Goal: Book appointment/travel/reservation

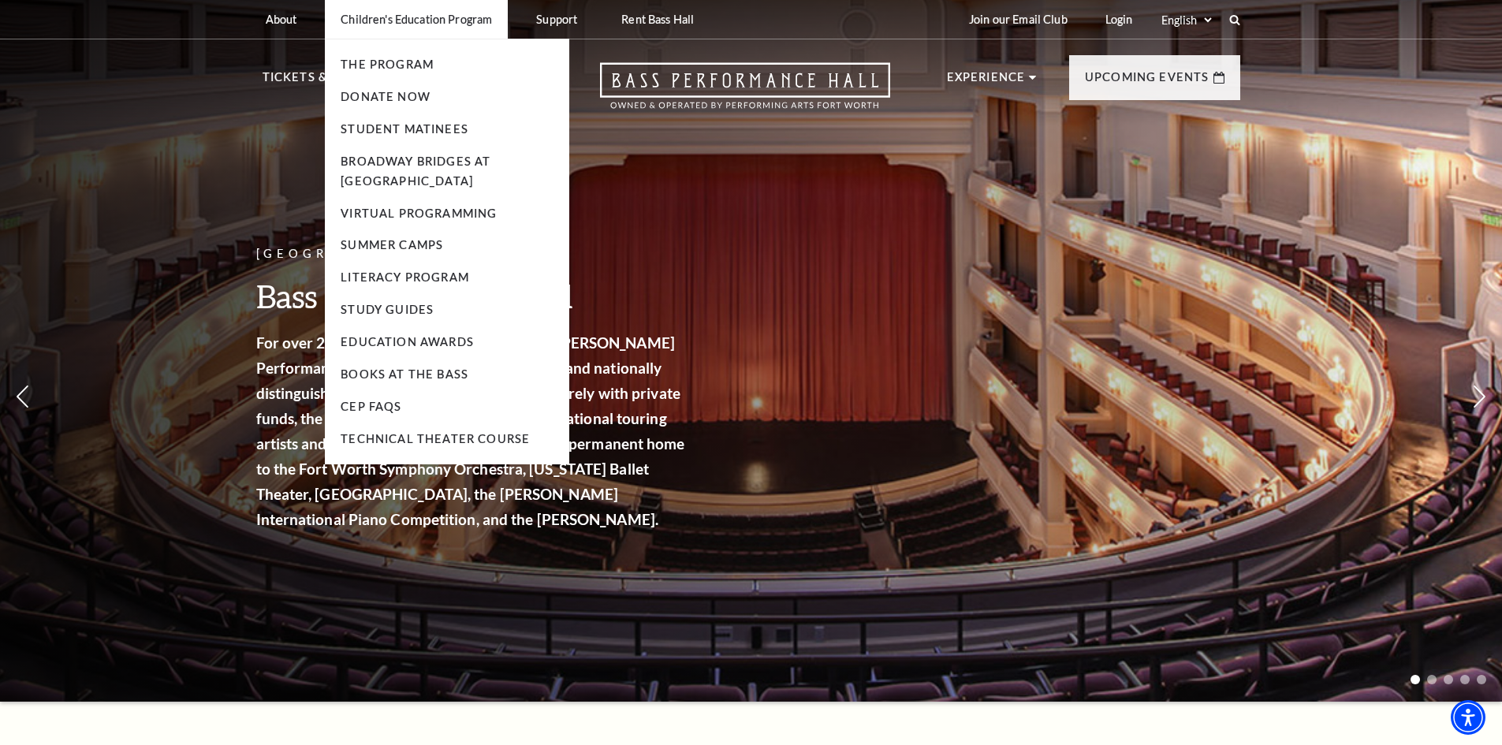
click at [380, 57] on li "The Program" at bounding box center [447, 65] width 213 height 20
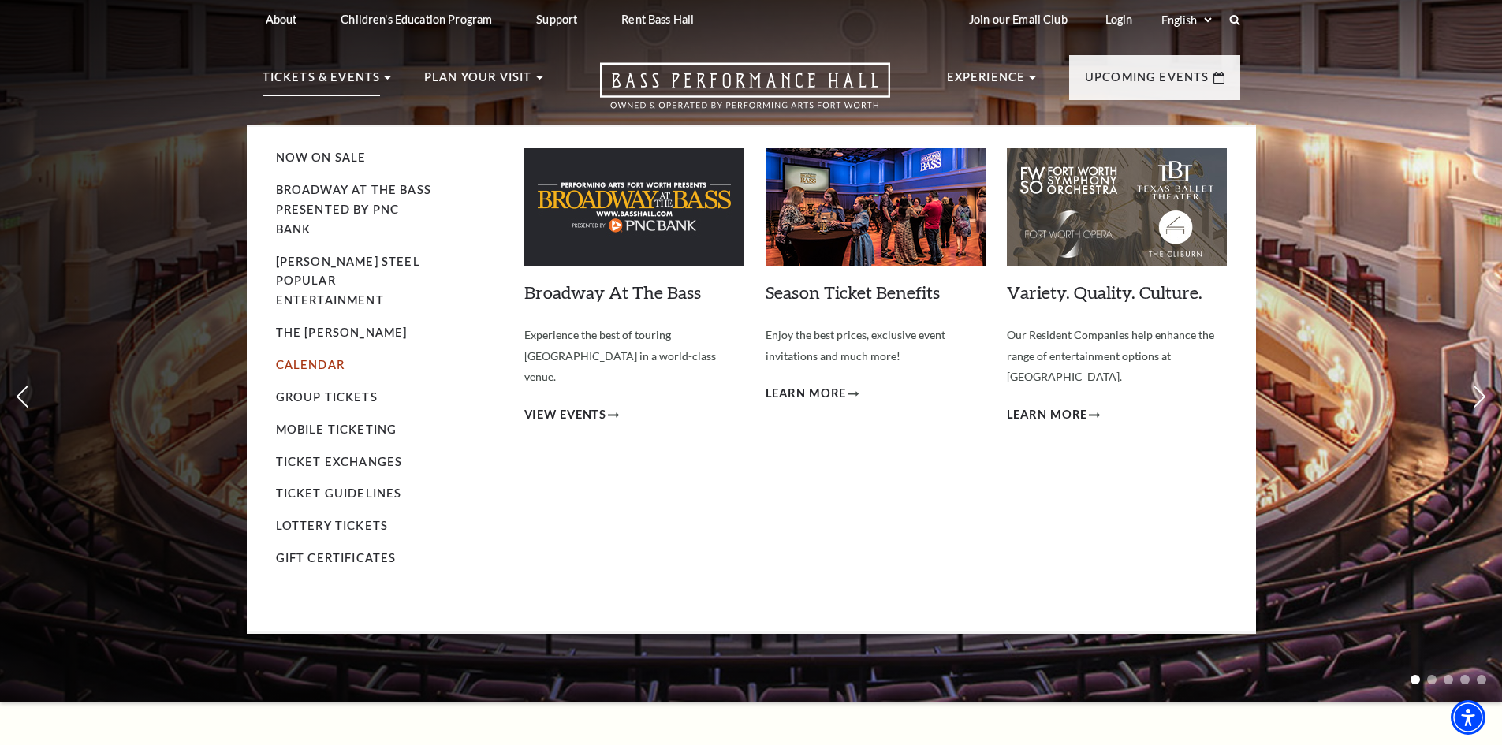
click at [332, 358] on link "Calendar" at bounding box center [310, 364] width 69 height 13
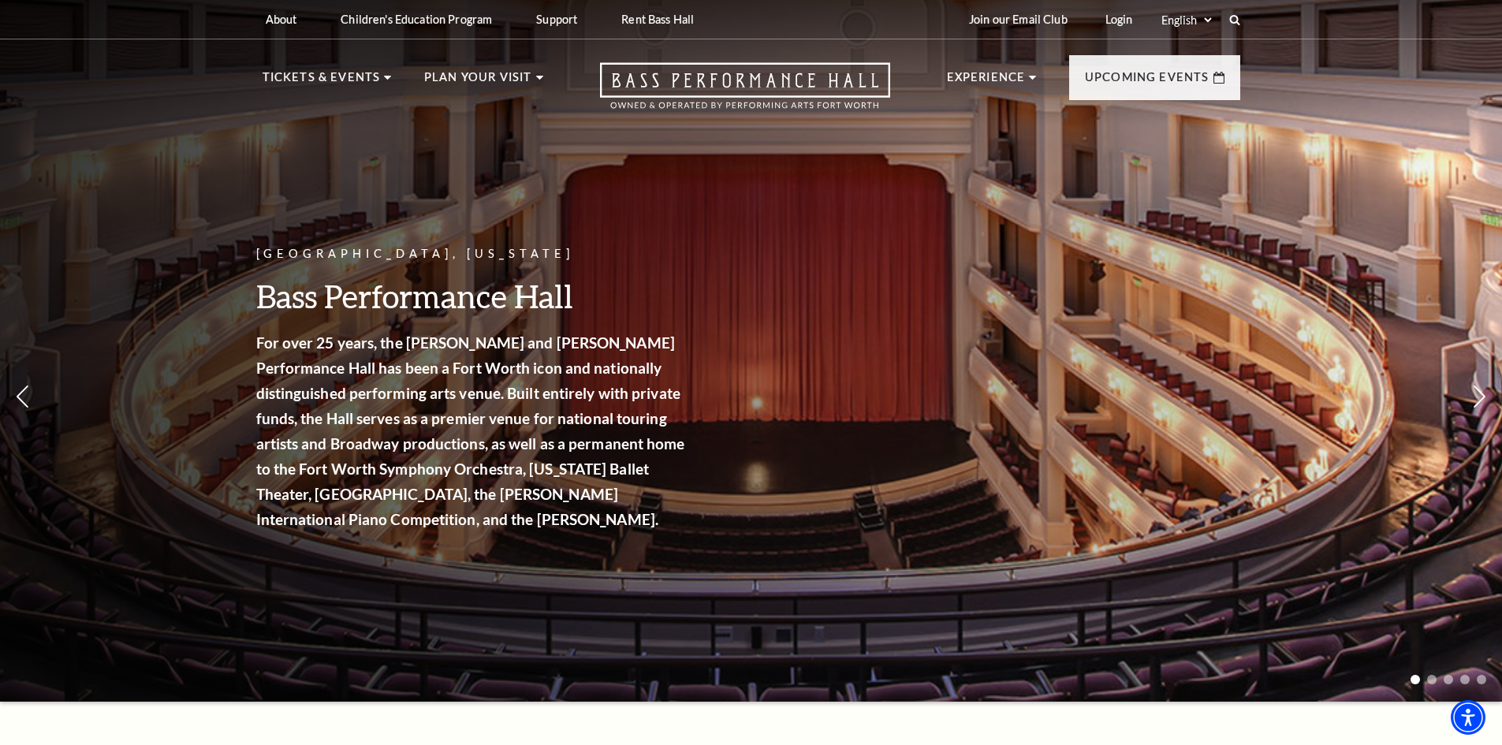
click at [355, 67] on nav "Tickets & Events Now On Sale Broadway At The Bass presented by PNC Bank Irwin S…" at bounding box center [751, 81] width 1009 height 85
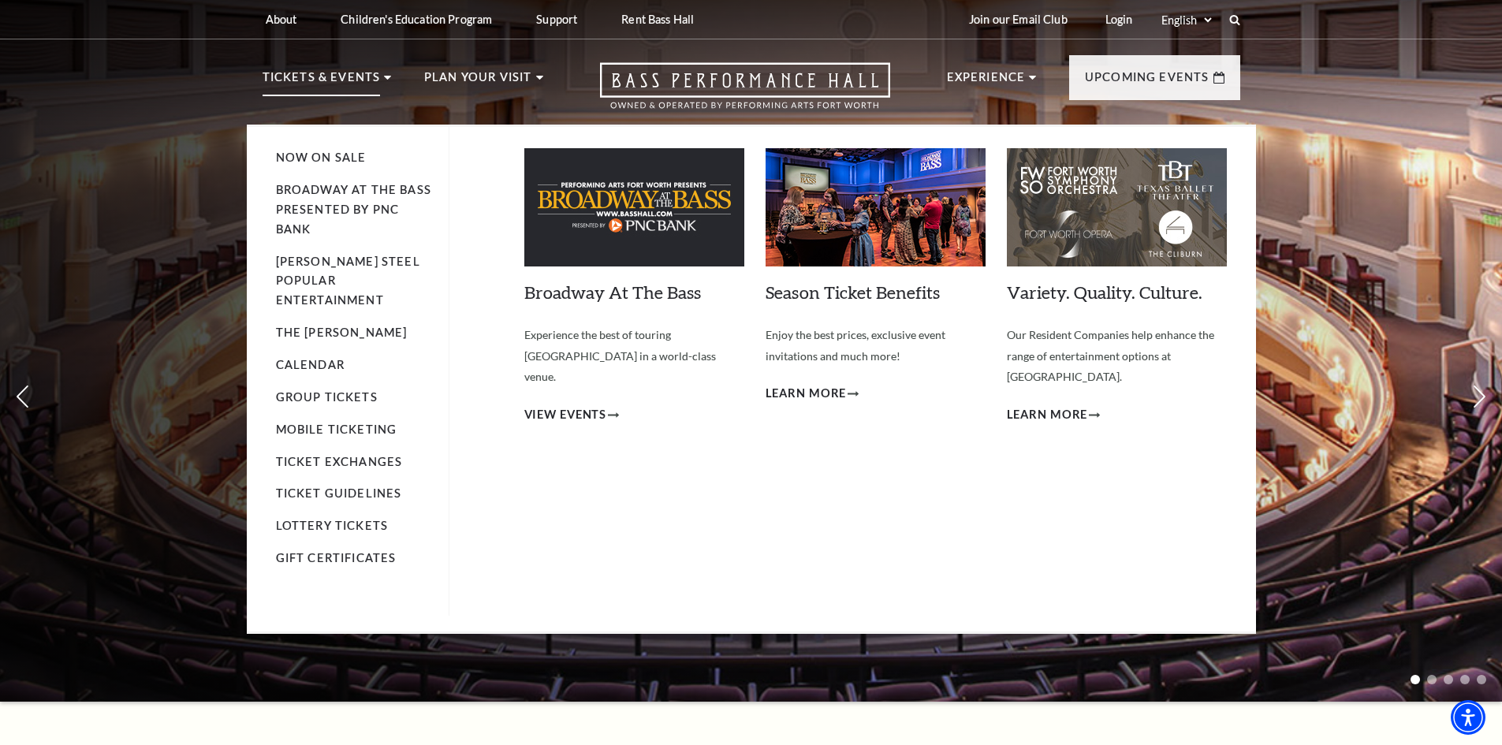
click at [323, 86] on p "Tickets & Events" at bounding box center [321, 82] width 118 height 28
click at [330, 160] on link "Now On Sale" at bounding box center [321, 157] width 91 height 13
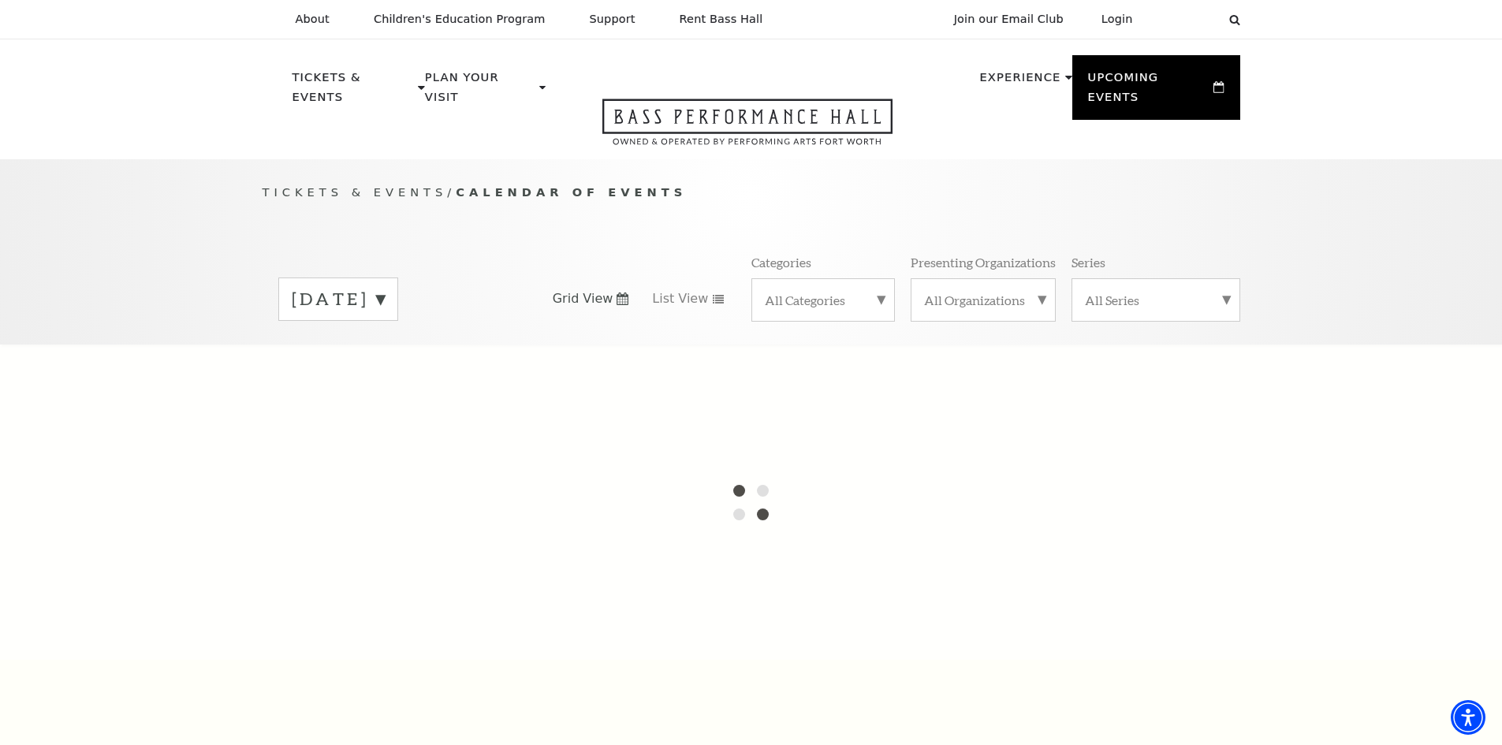
click at [385, 287] on label "[DATE]" at bounding box center [338, 299] width 93 height 24
click at [441, 350] on div at bounding box center [751, 501] width 1502 height 315
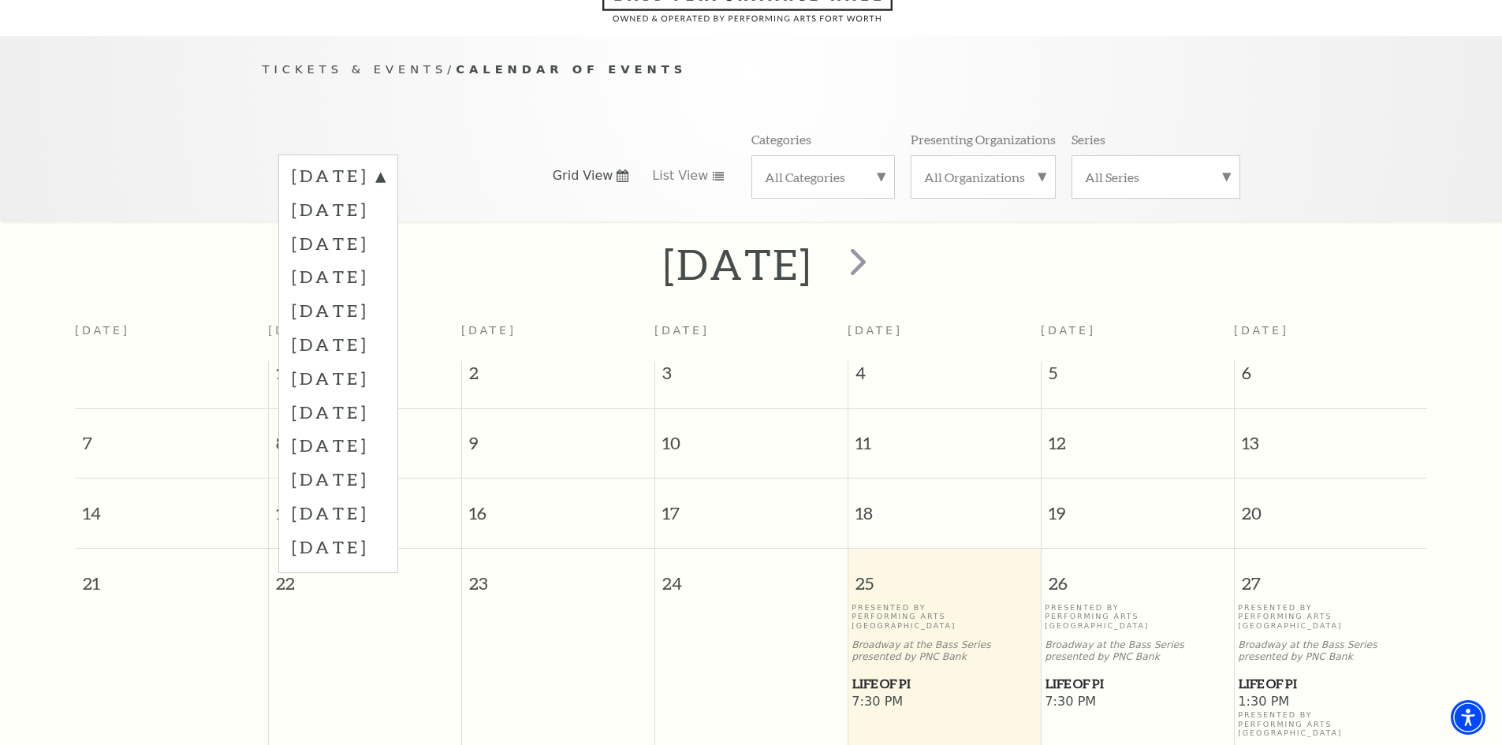
scroll to position [140, 0]
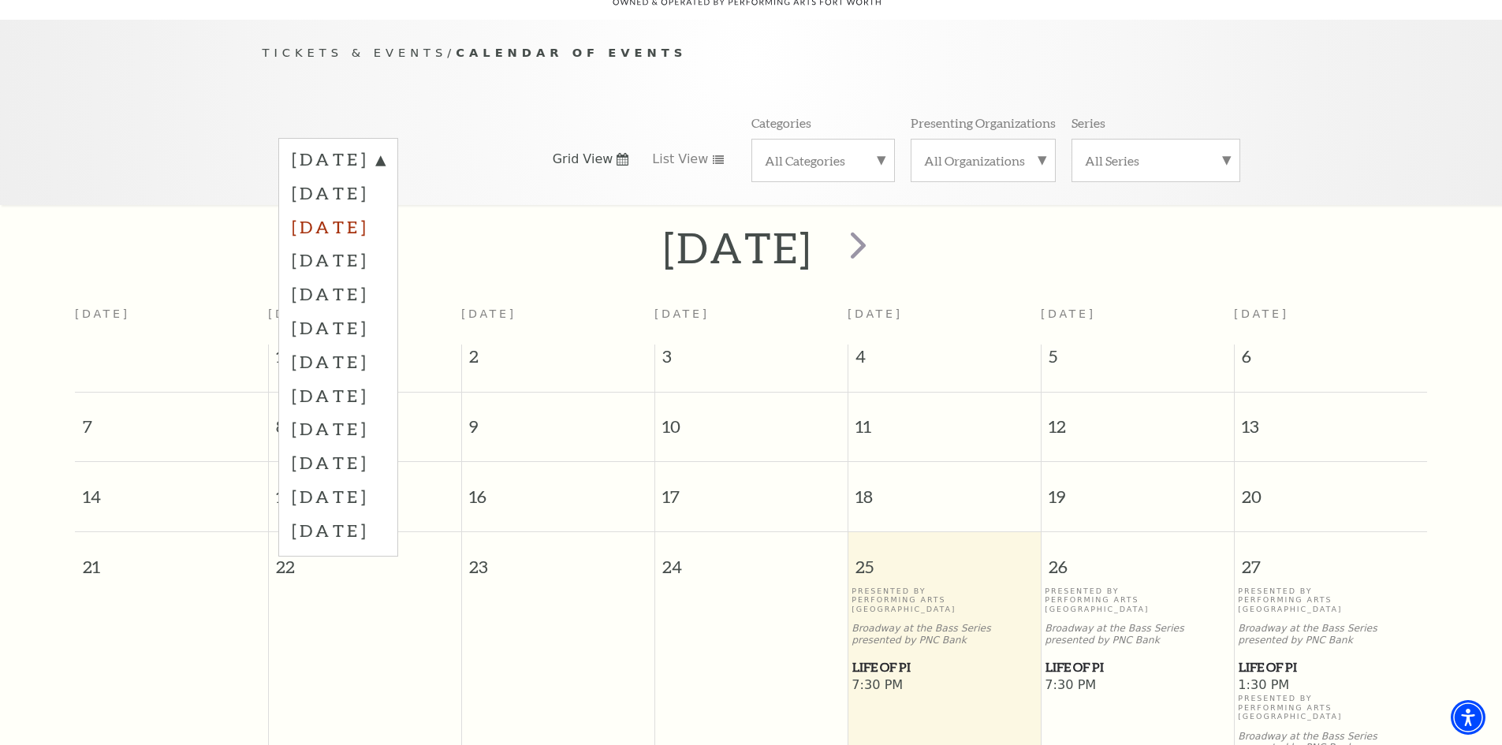
click at [385, 210] on label "[DATE]" at bounding box center [338, 227] width 93 height 34
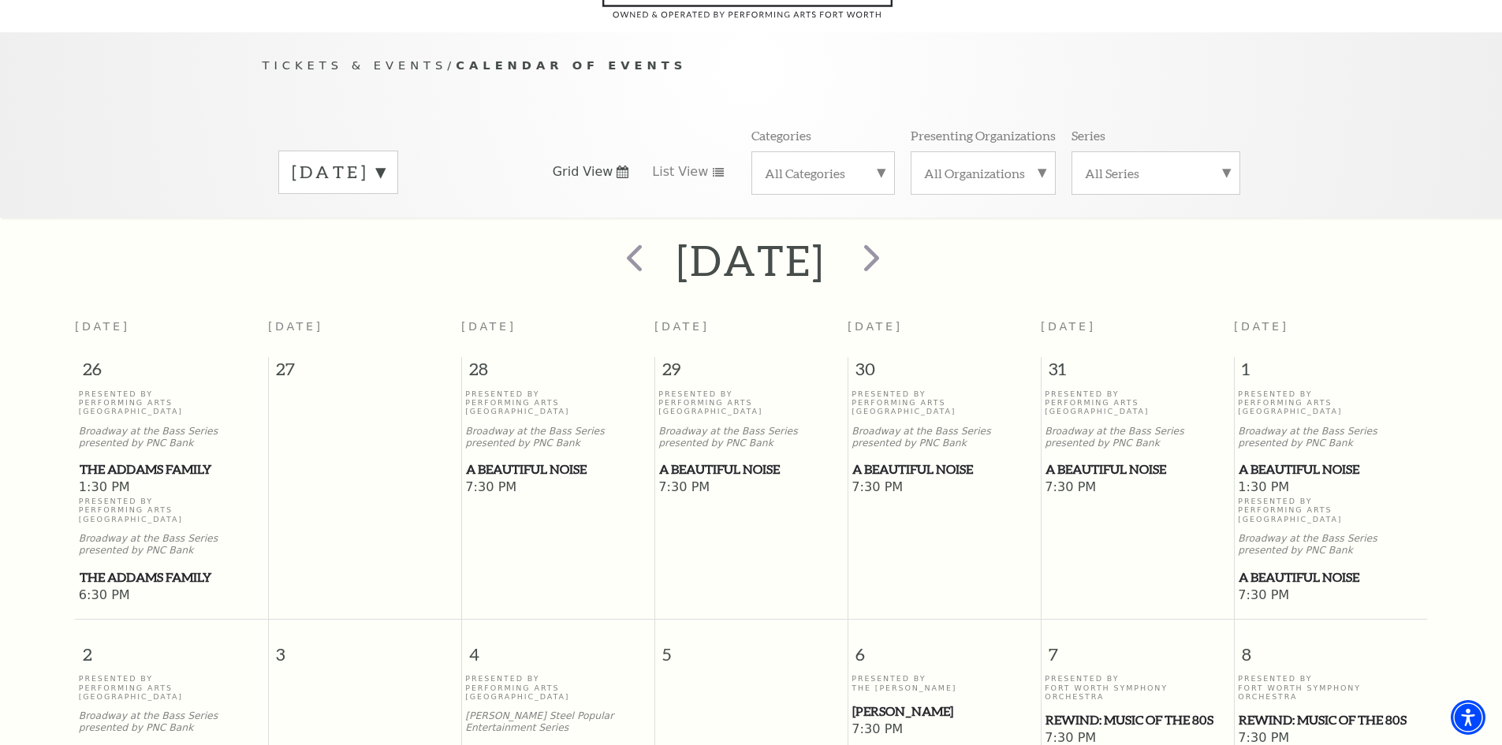
scroll to position [0, 0]
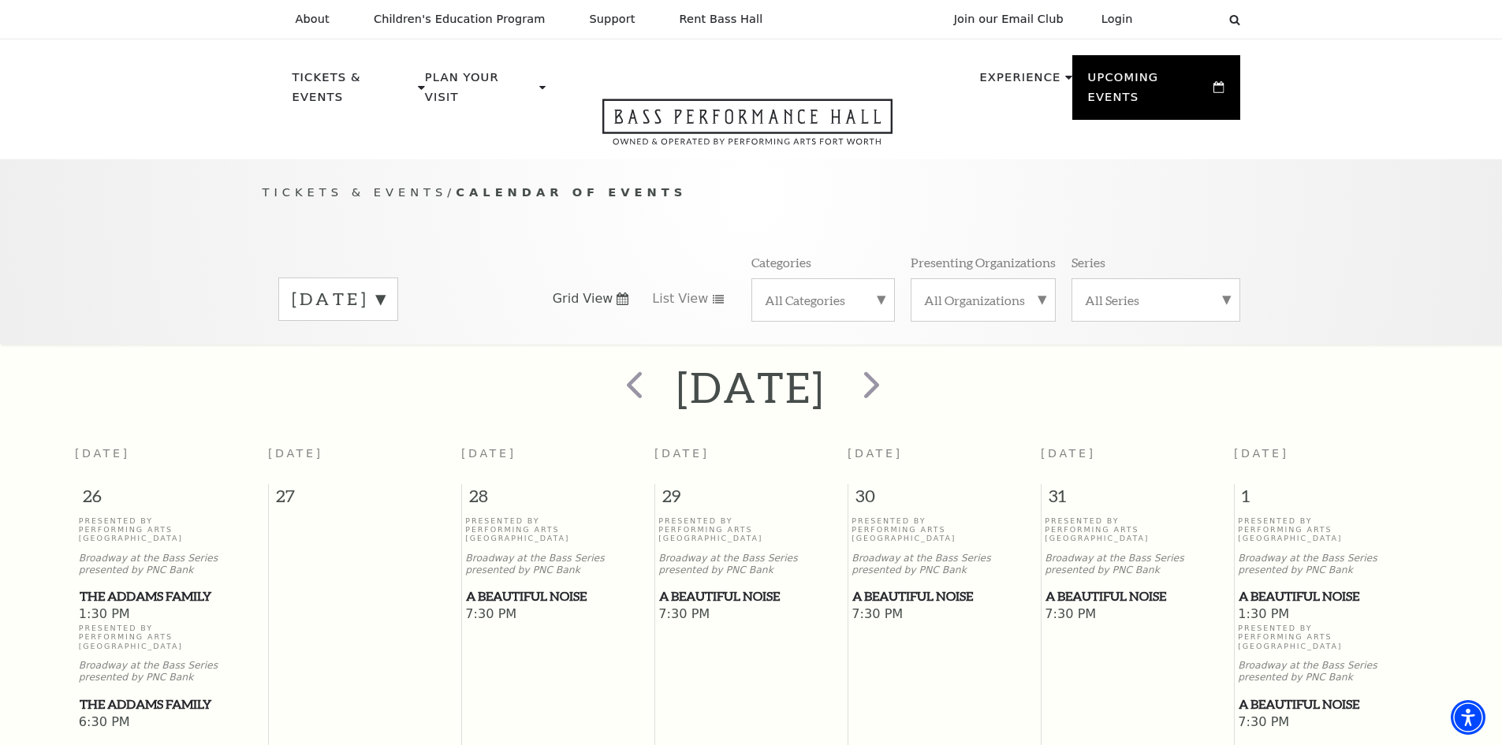
click at [385, 287] on label "[DATE]" at bounding box center [338, 299] width 93 height 24
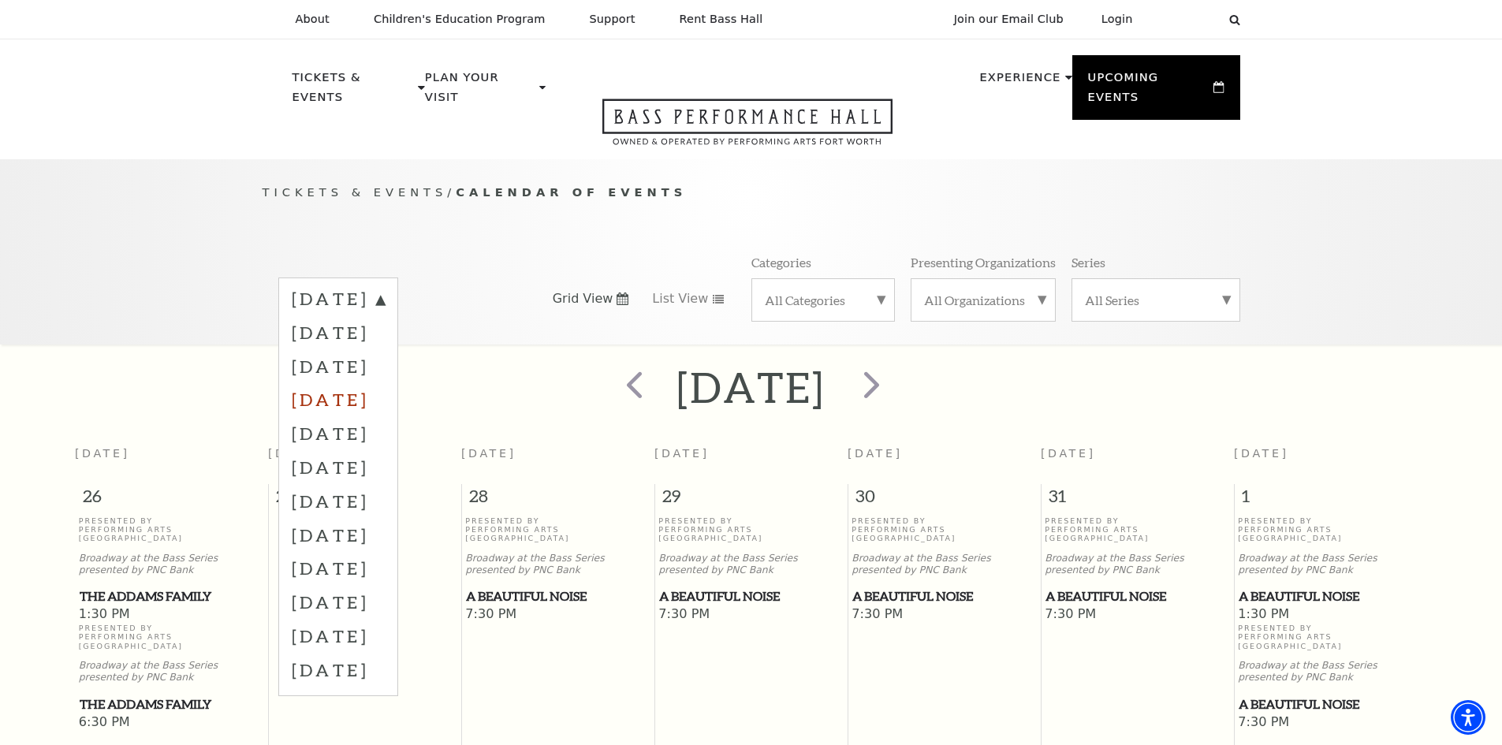
click at [385, 382] on label "[DATE]" at bounding box center [338, 399] width 93 height 34
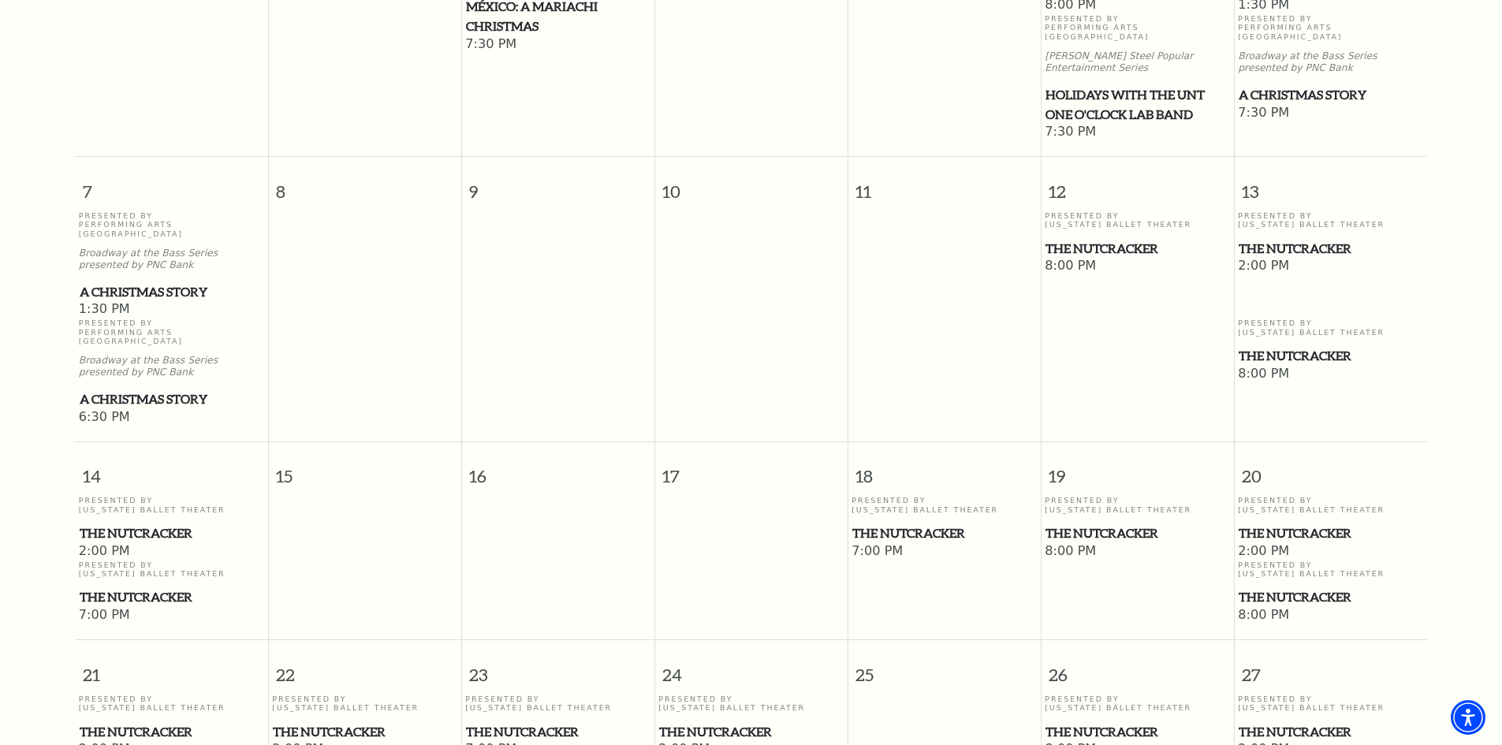
scroll to position [631, 0]
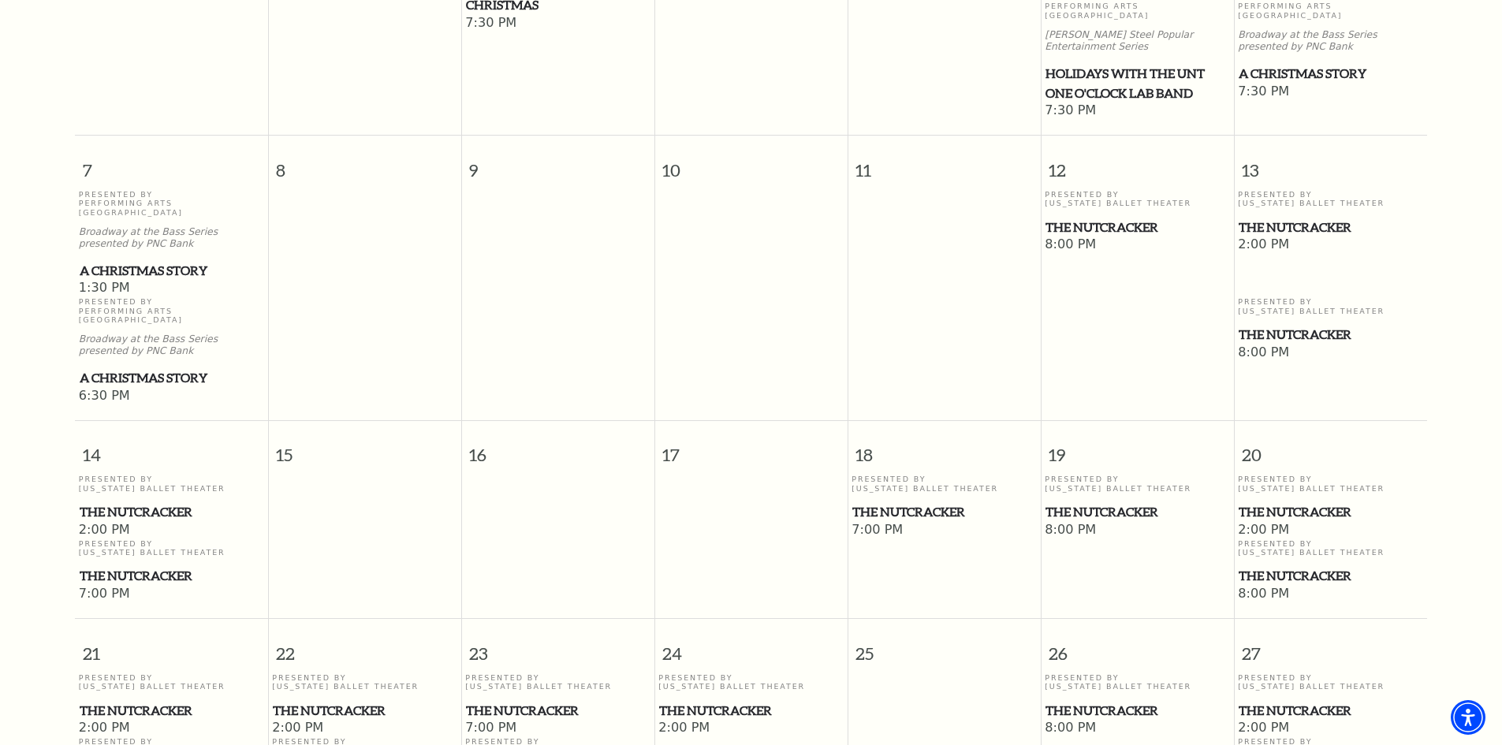
click at [1305, 502] on span "The Nutcracker" at bounding box center [1330, 512] width 184 height 20
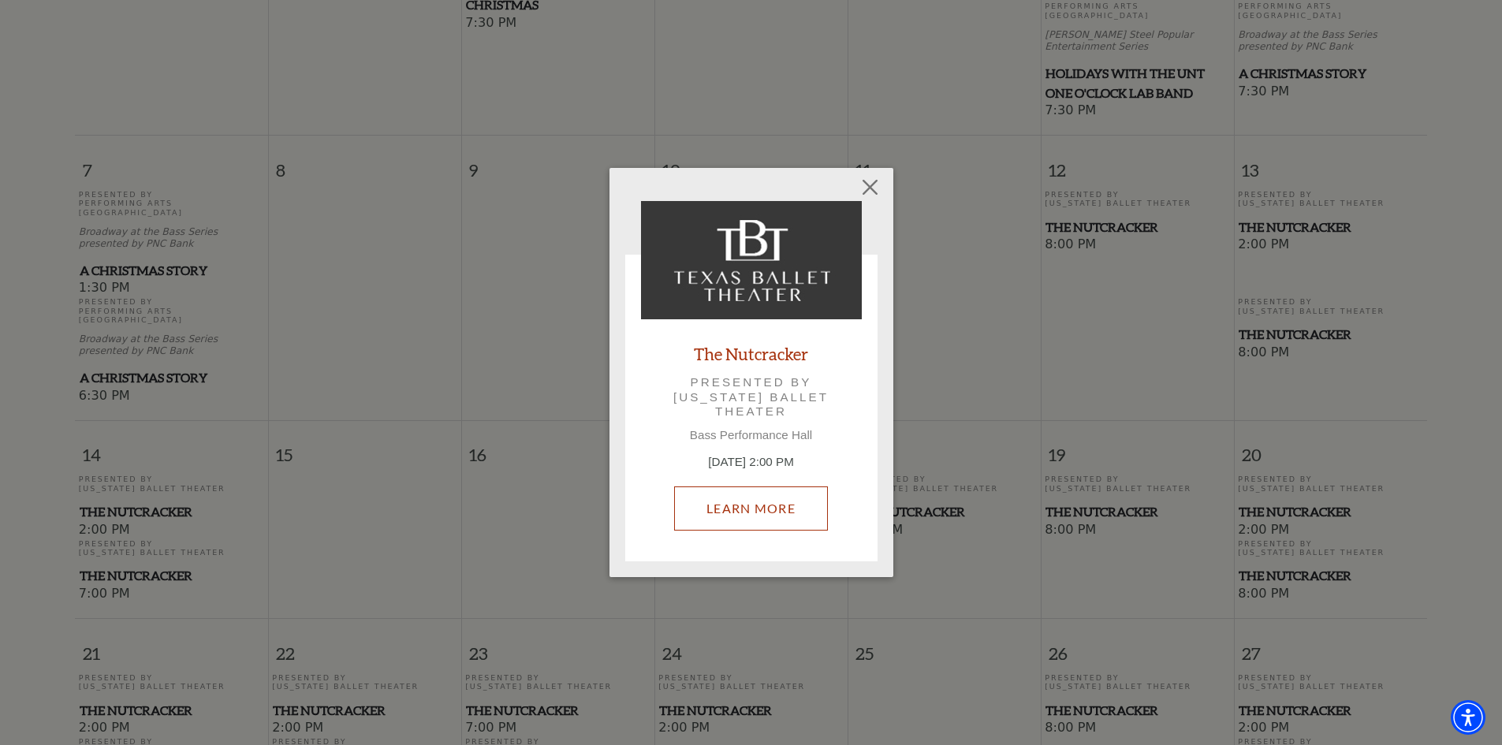
click at [745, 500] on link "Learn More" at bounding box center [751, 508] width 154 height 44
click at [874, 188] on button "Close" at bounding box center [869, 187] width 30 height 30
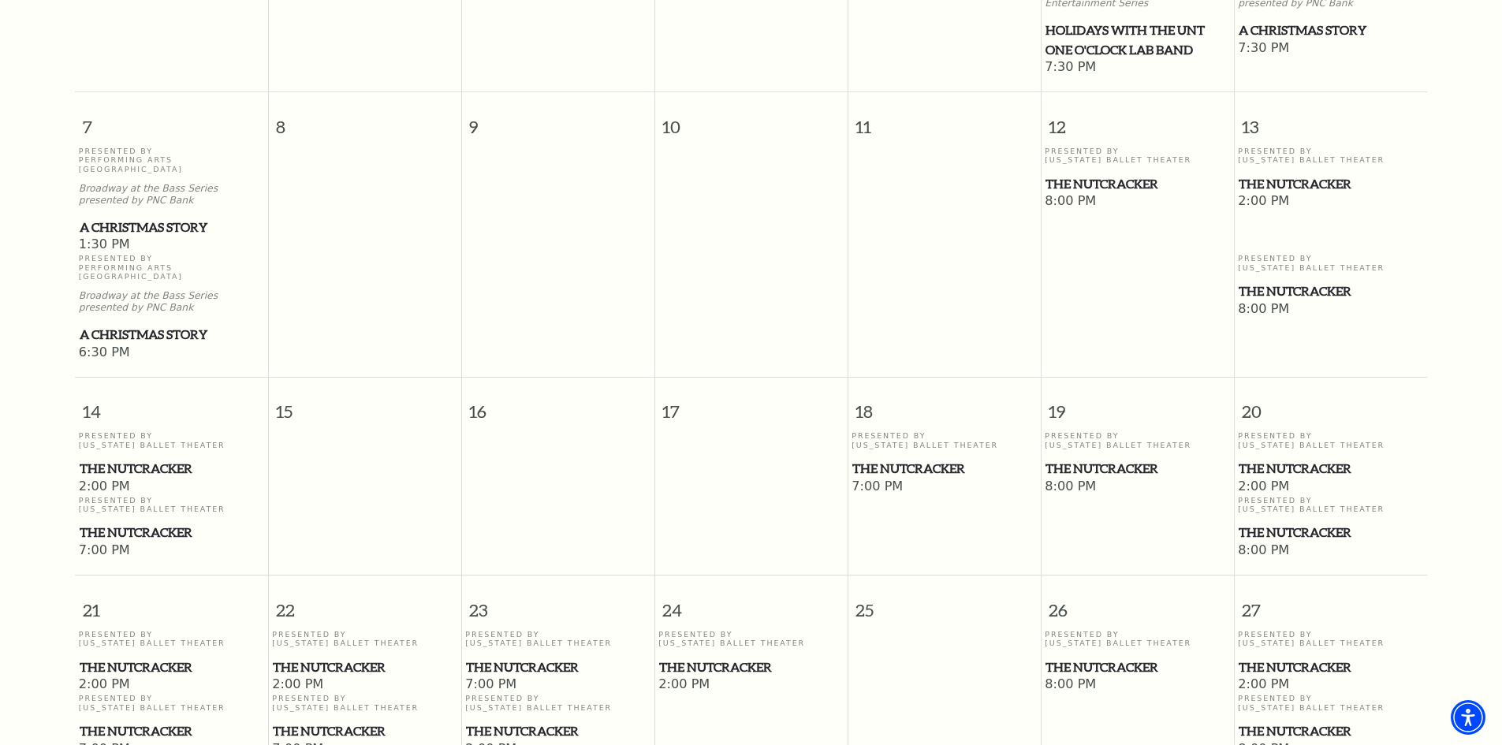
scroll to position [709, 0]
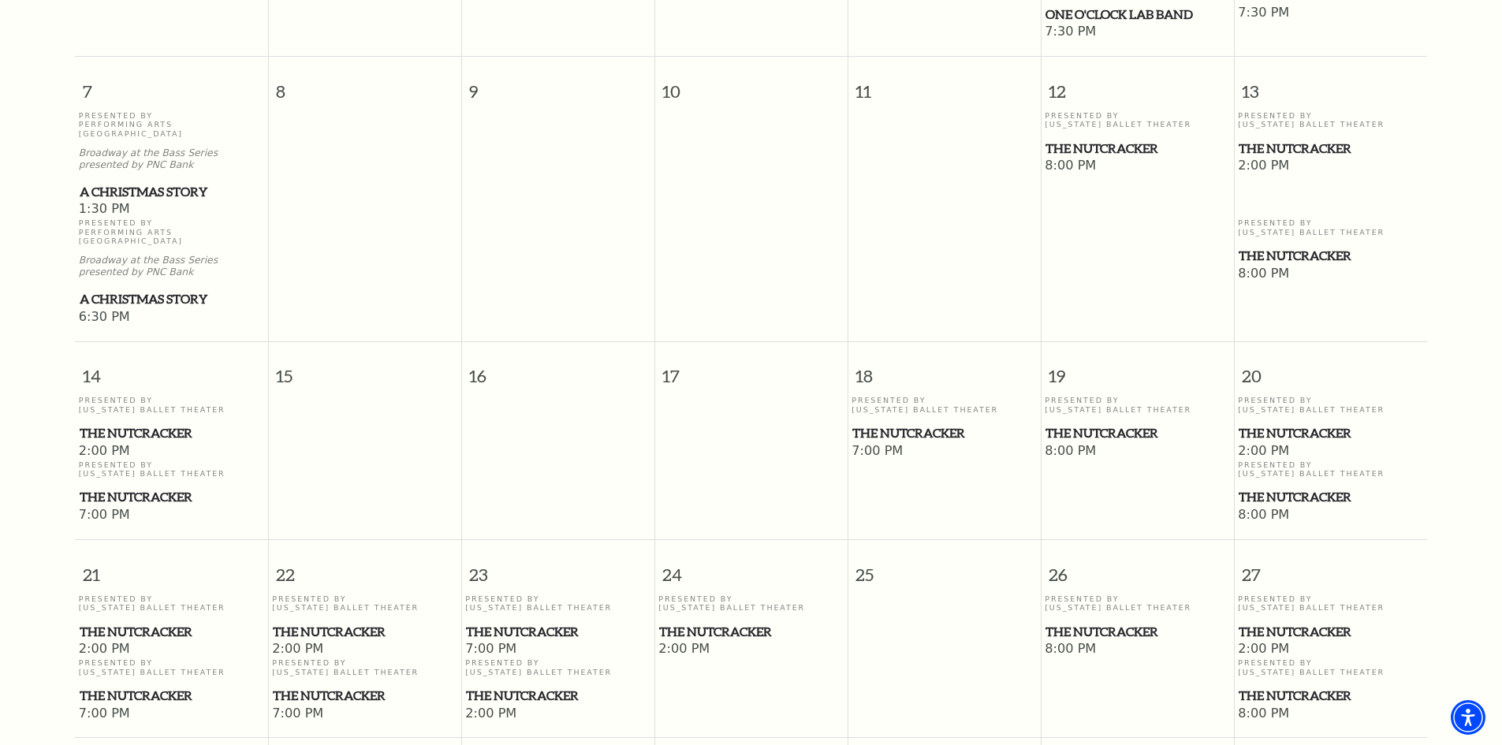
click at [1287, 487] on span "The Nutcracker" at bounding box center [1330, 497] width 184 height 20
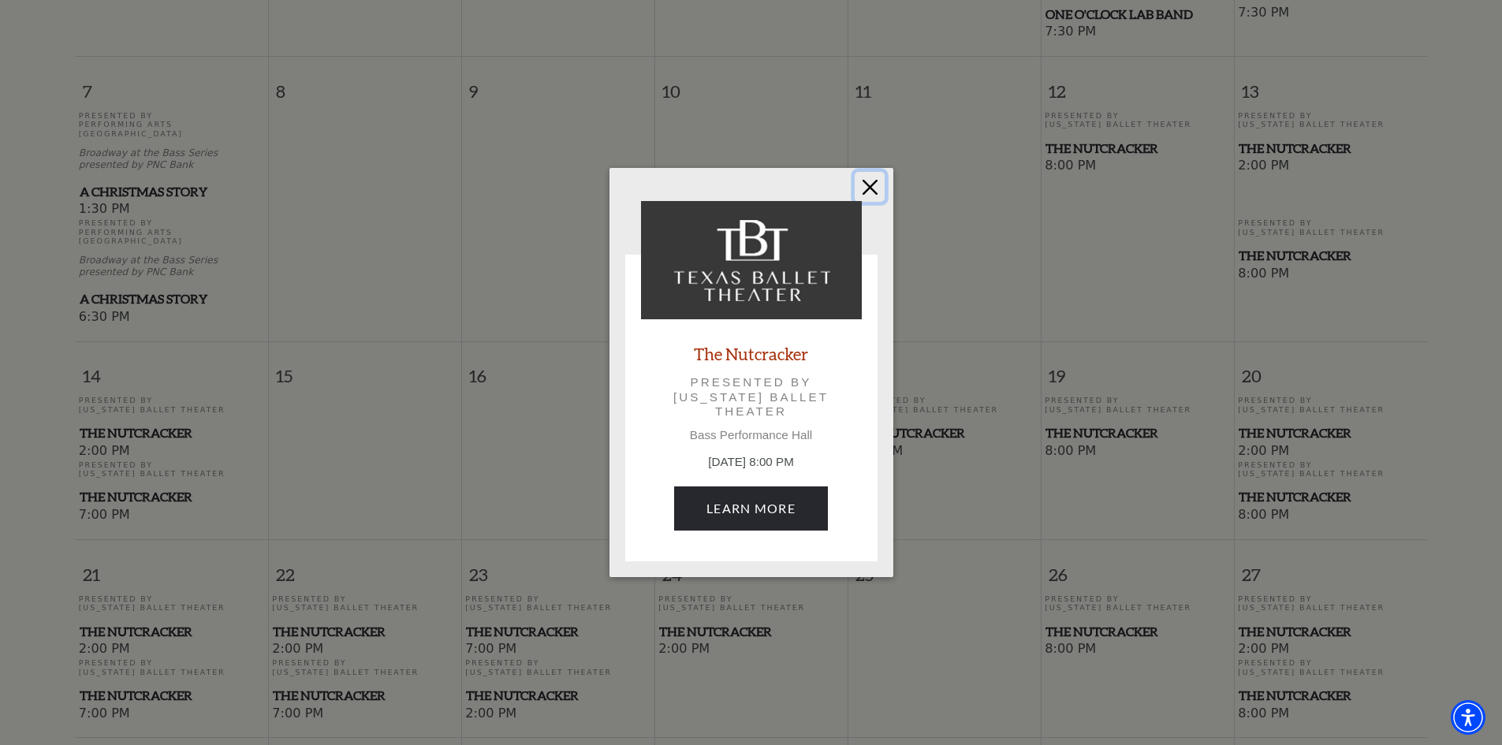
click at [873, 176] on button "Close" at bounding box center [869, 187] width 30 height 30
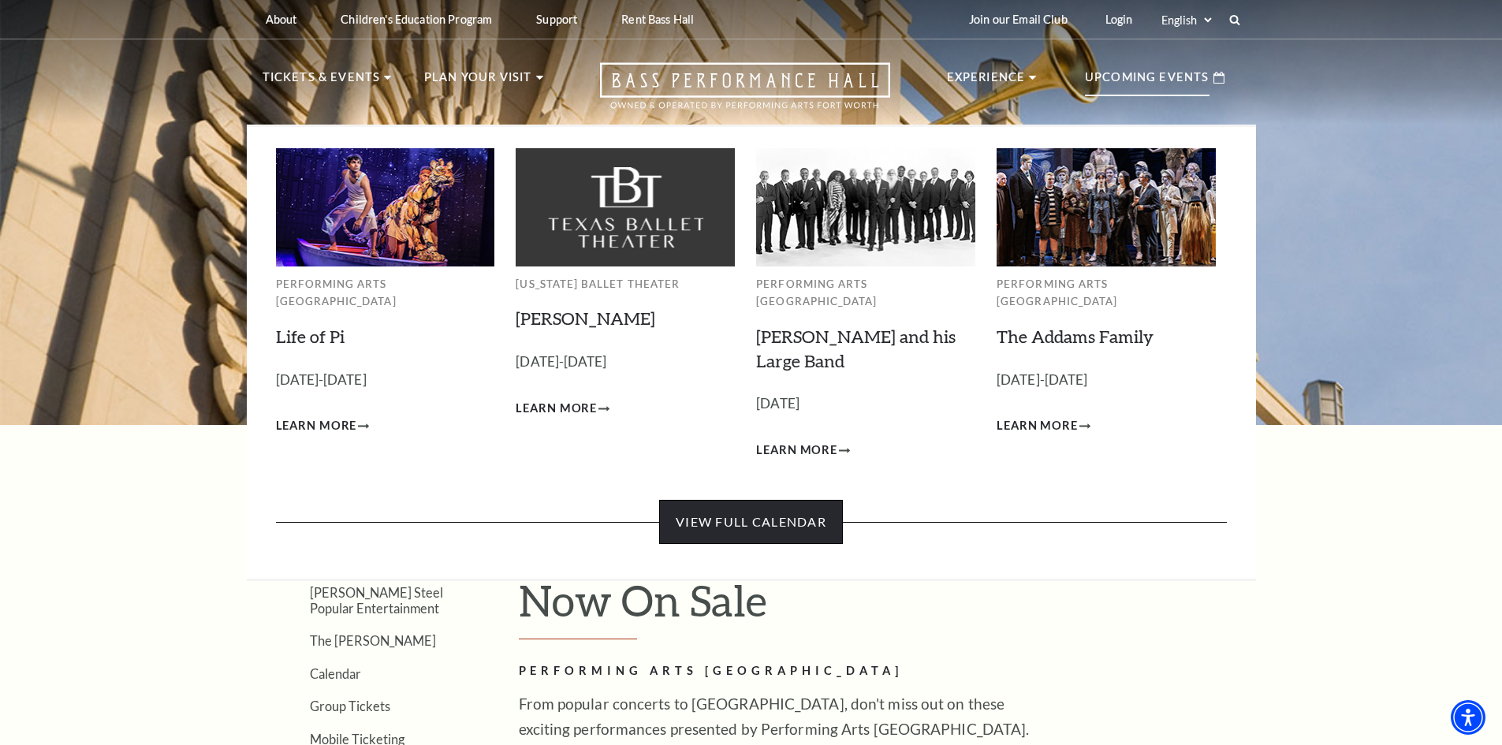
click at [711, 507] on link "View Full Calendar" at bounding box center [751, 522] width 184 height 44
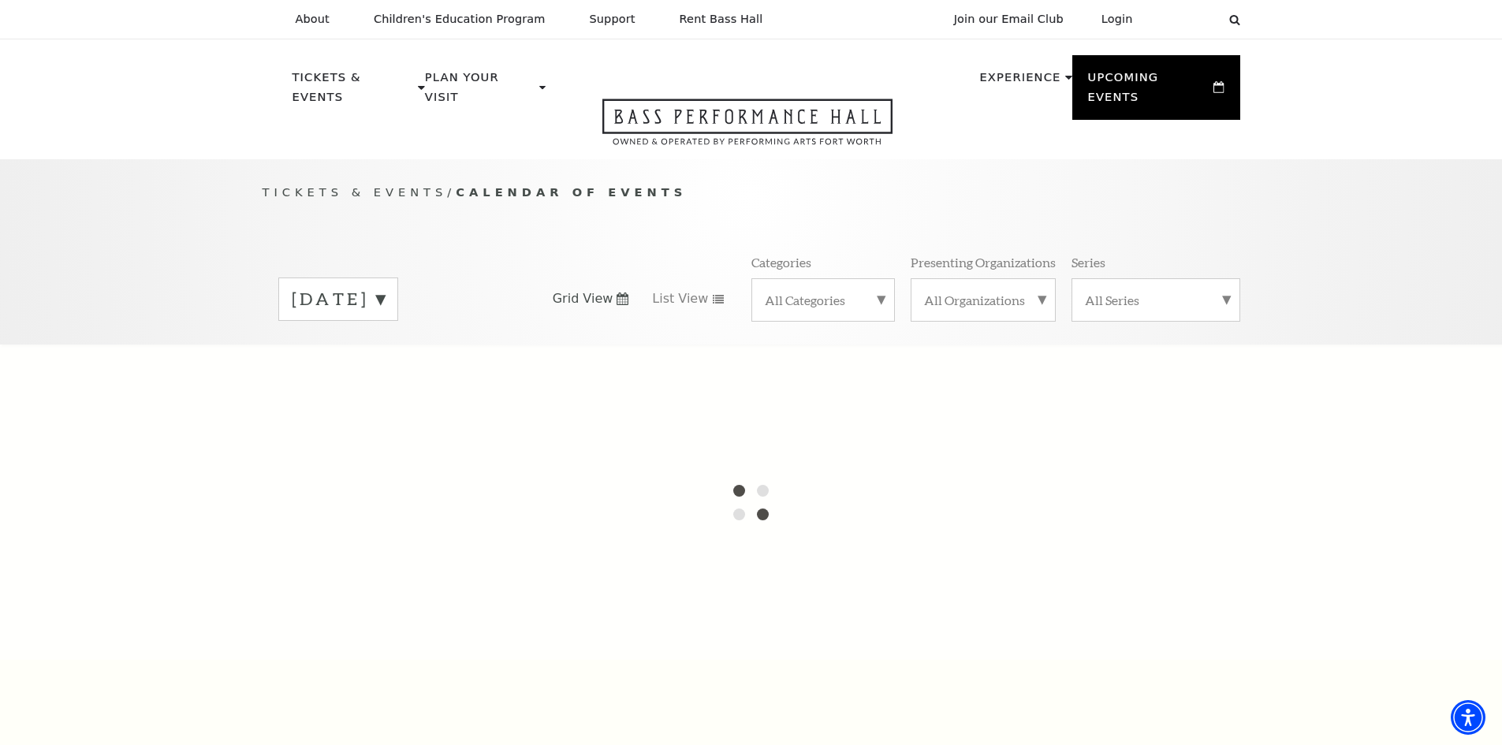
click at [385, 287] on label "September 2025" at bounding box center [338, 299] width 93 height 24
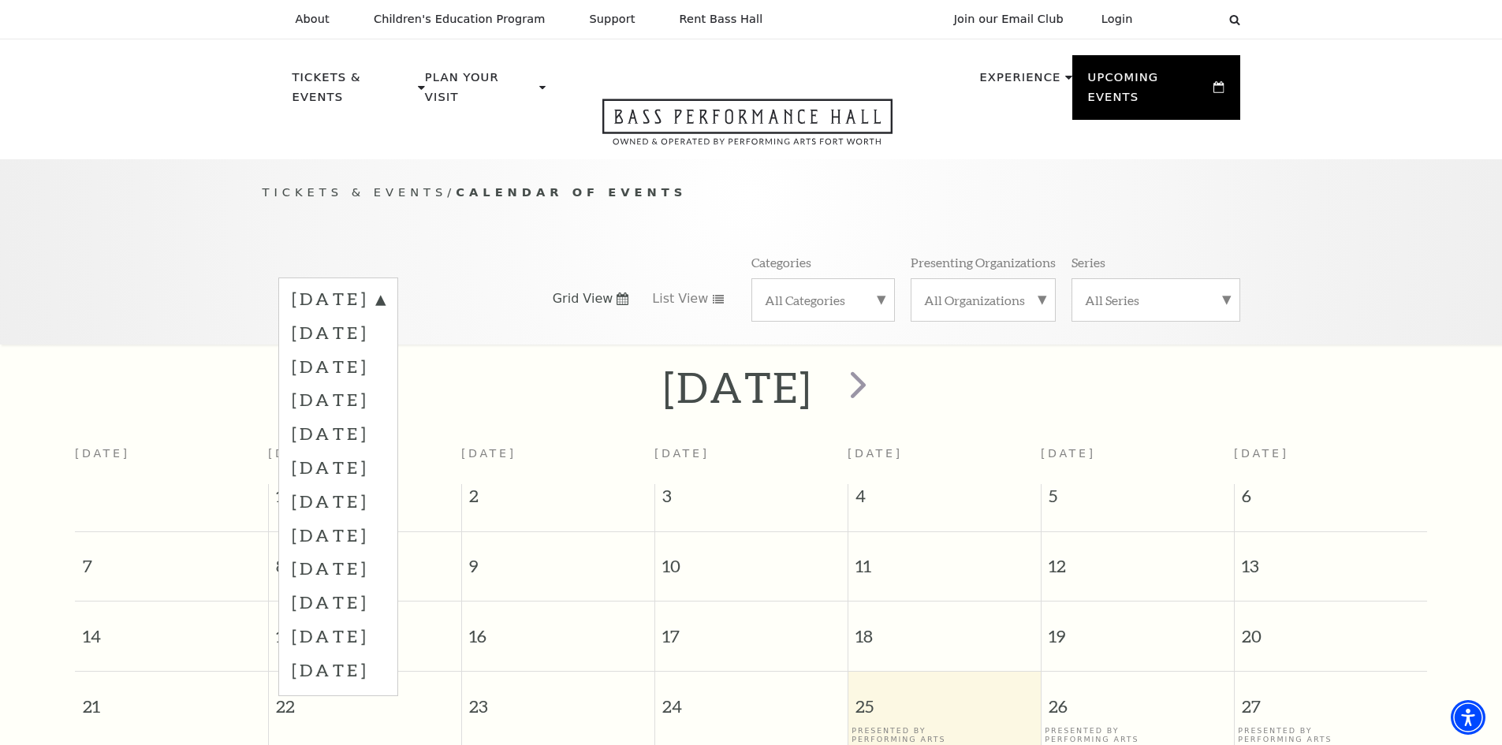
scroll to position [140, 0]
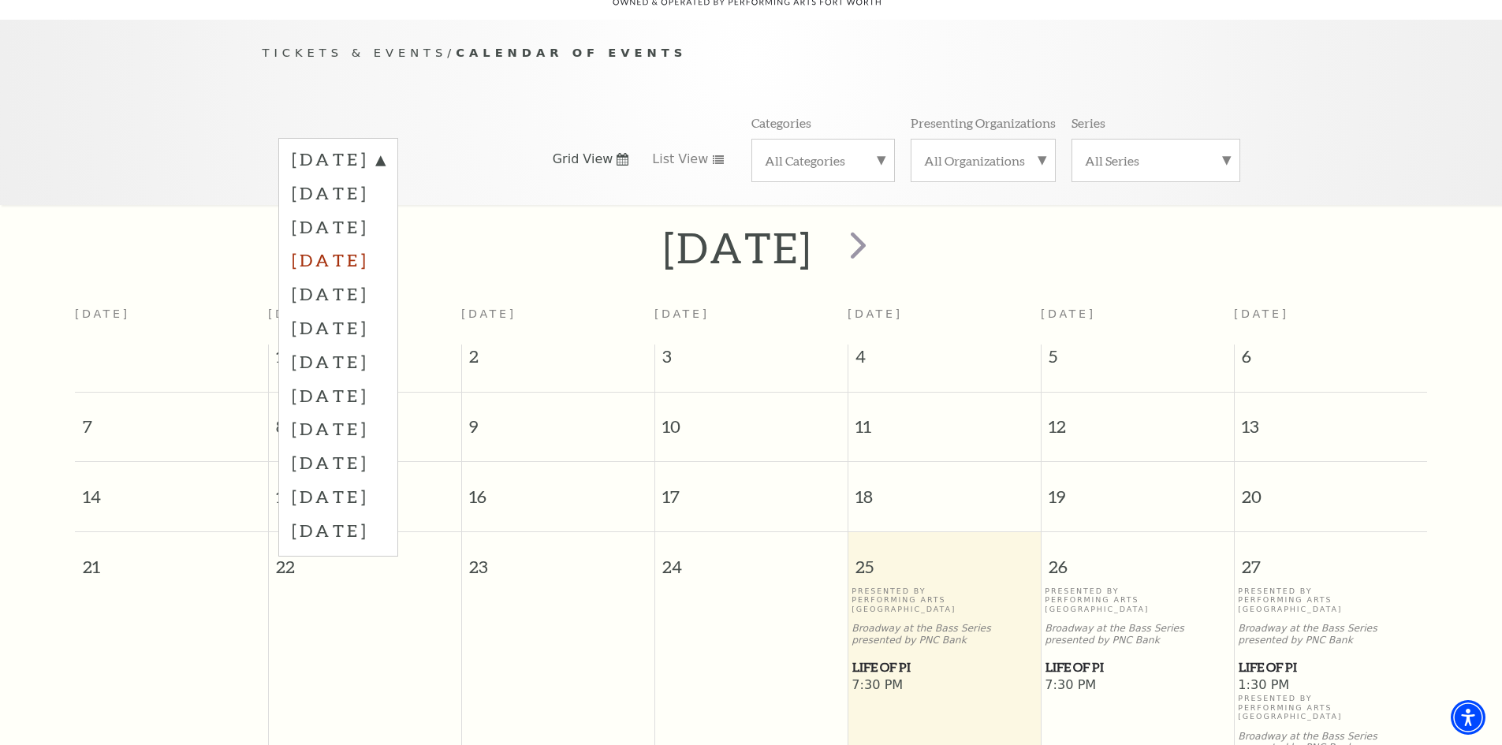
click at [385, 243] on label "December 2025" at bounding box center [338, 260] width 93 height 34
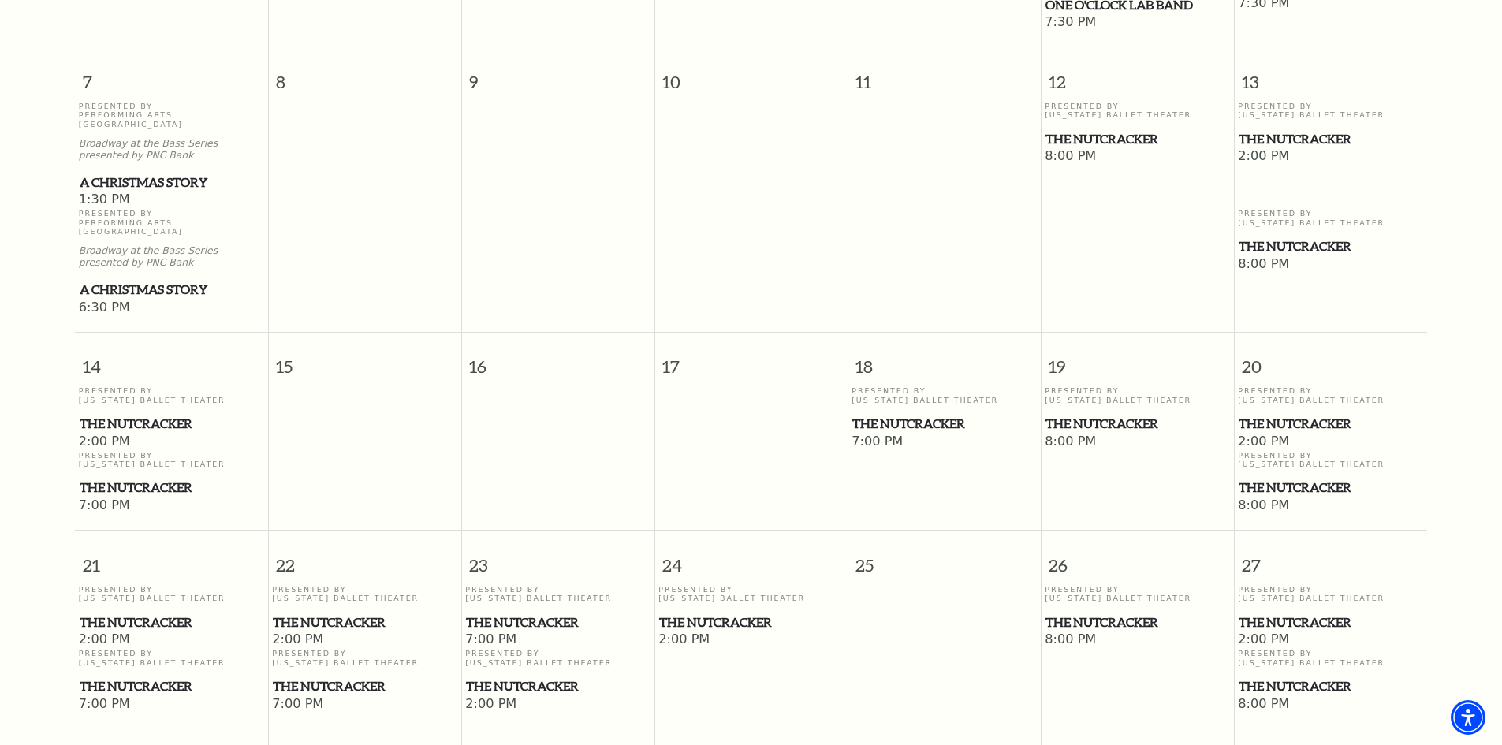
scroll to position [691, 0]
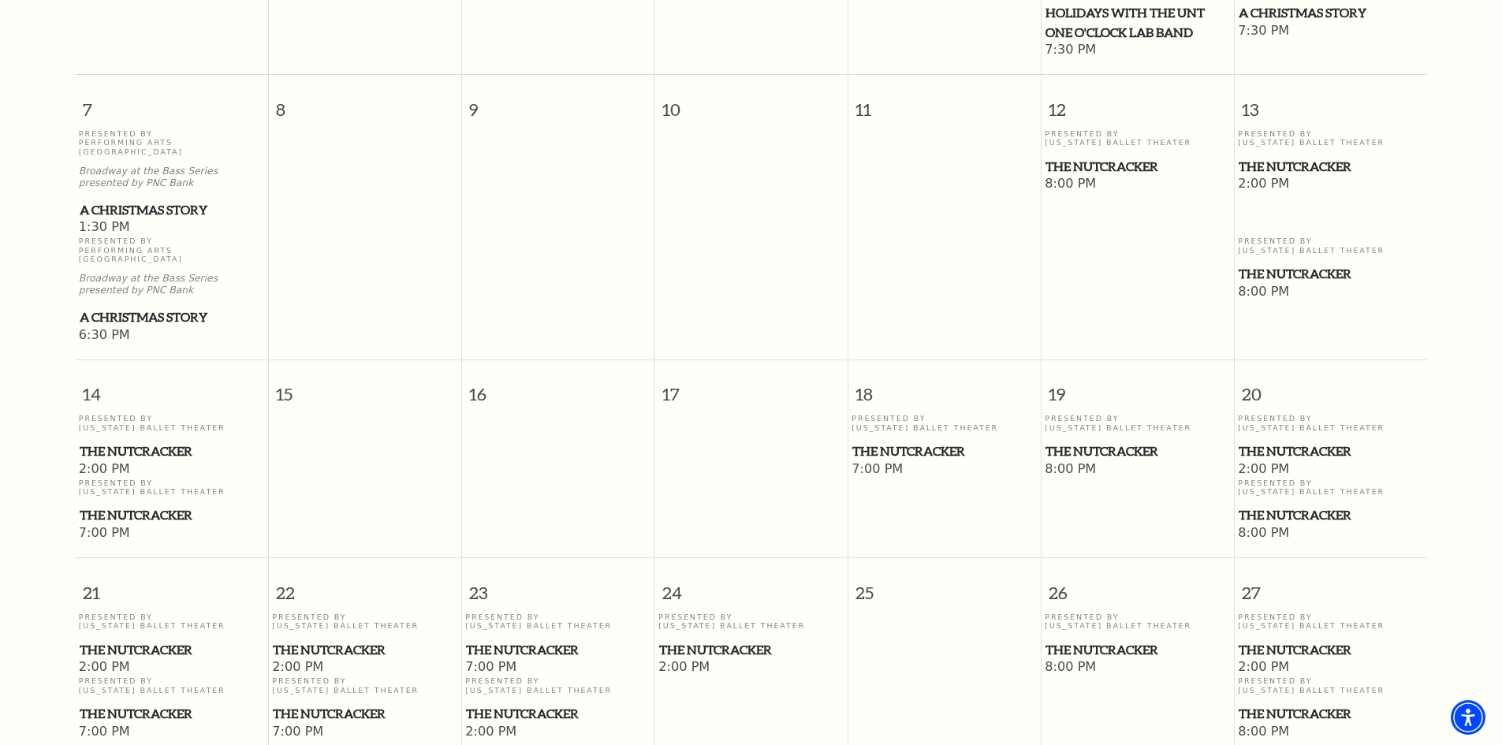
click at [1278, 441] on span "The Nutcracker" at bounding box center [1330, 451] width 184 height 20
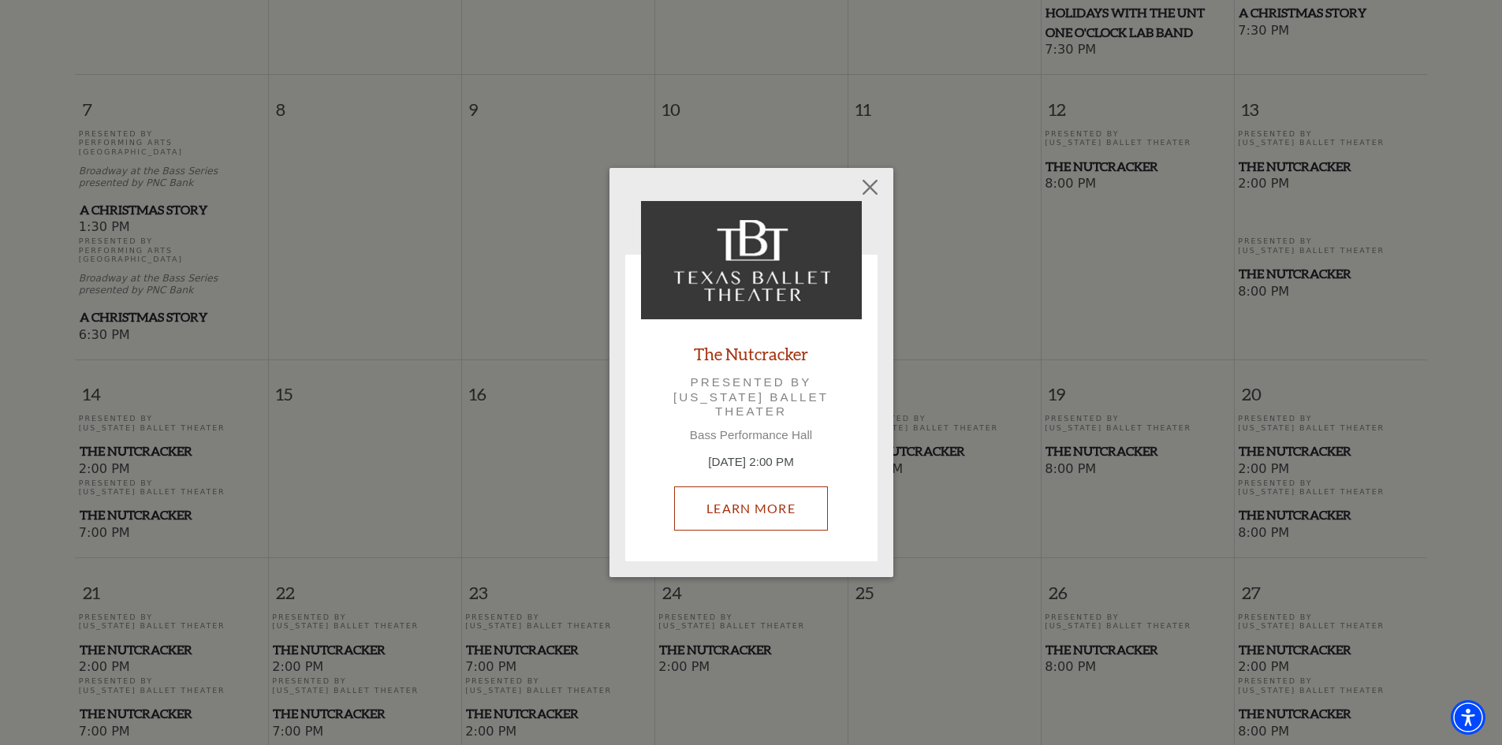
click at [743, 507] on link "Learn More" at bounding box center [751, 508] width 154 height 44
